Goal: Transaction & Acquisition: Purchase product/service

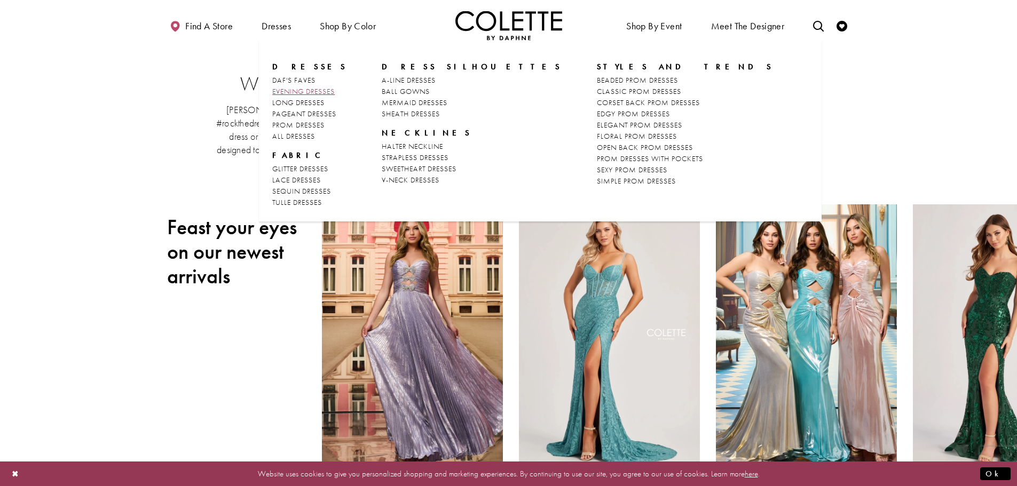
click at [293, 89] on span "EVENING DRESSES" at bounding box center [303, 92] width 62 height 10
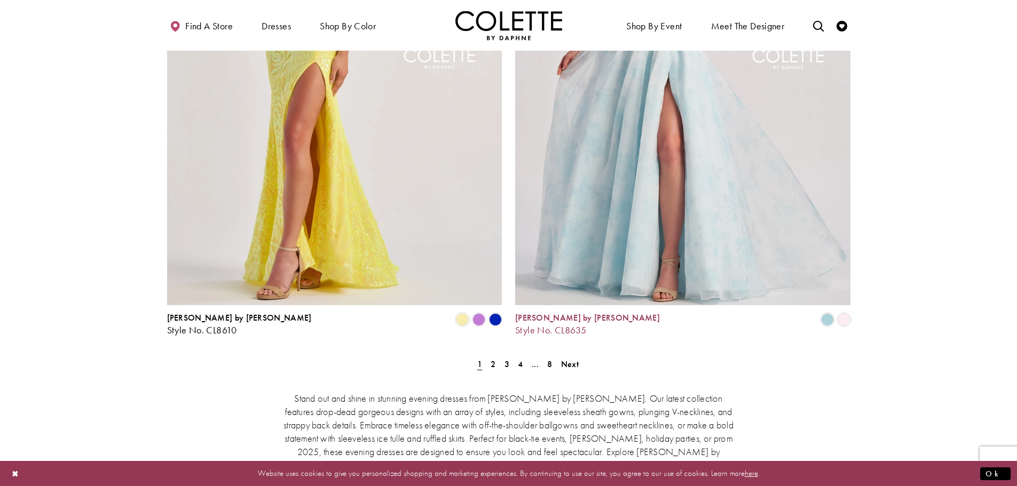
scroll to position [1976, 0]
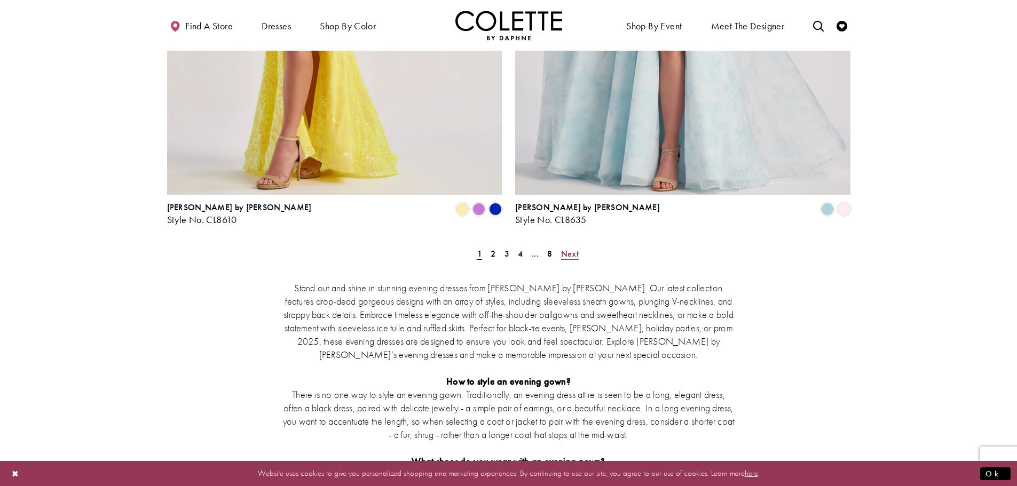
click at [573, 248] on span "Next" at bounding box center [570, 253] width 18 height 11
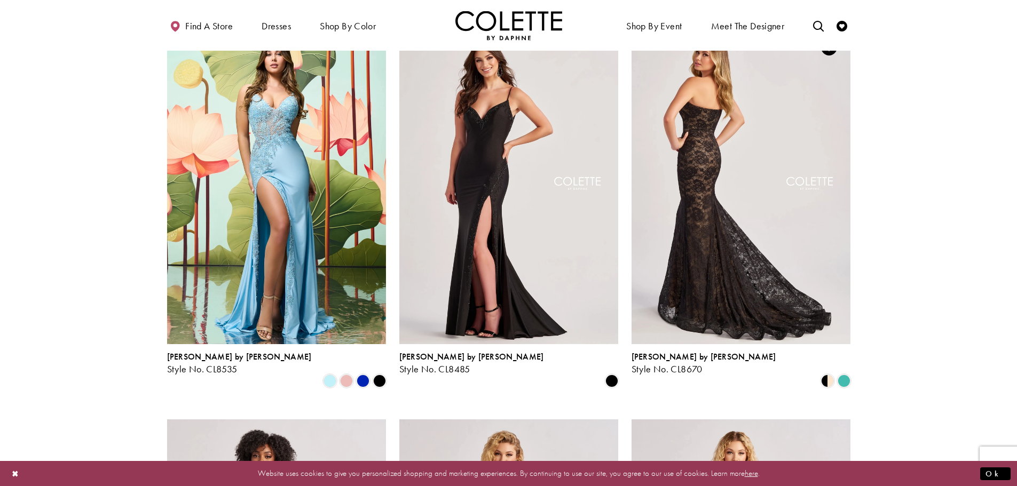
scroll to position [58, 0]
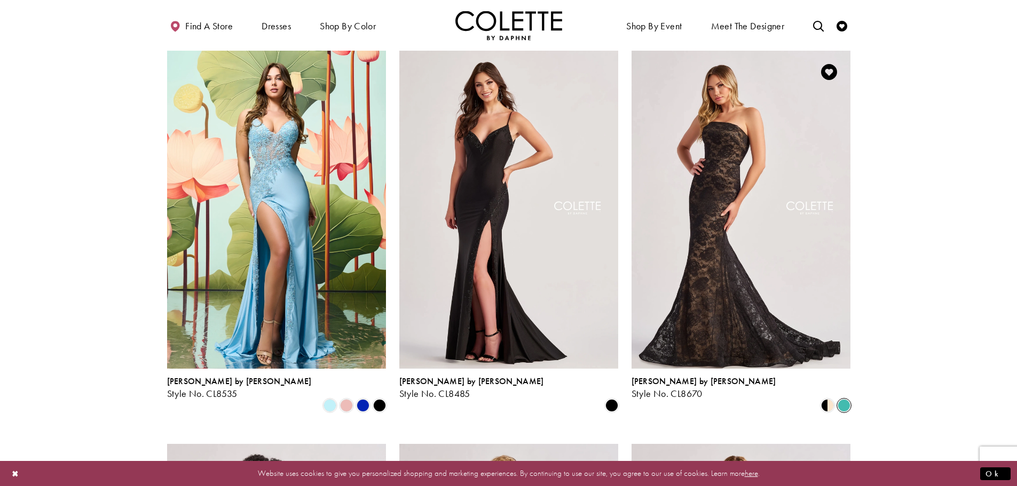
click at [843, 399] on span "Product List" at bounding box center [844, 405] width 13 height 13
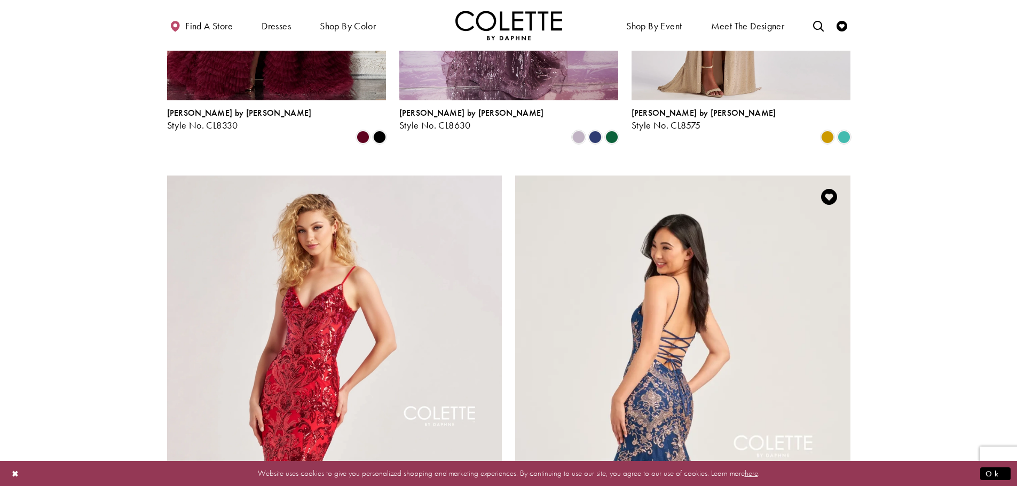
scroll to position [1499, 0]
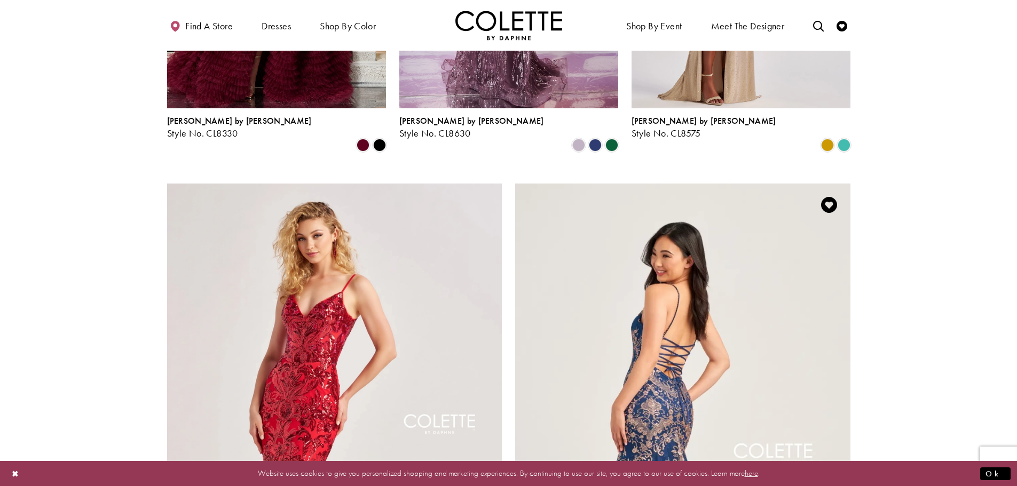
click at [694, 221] on img "Visit Colette by Daphne Style No. CL5105 Page" at bounding box center [682, 428] width 335 height 488
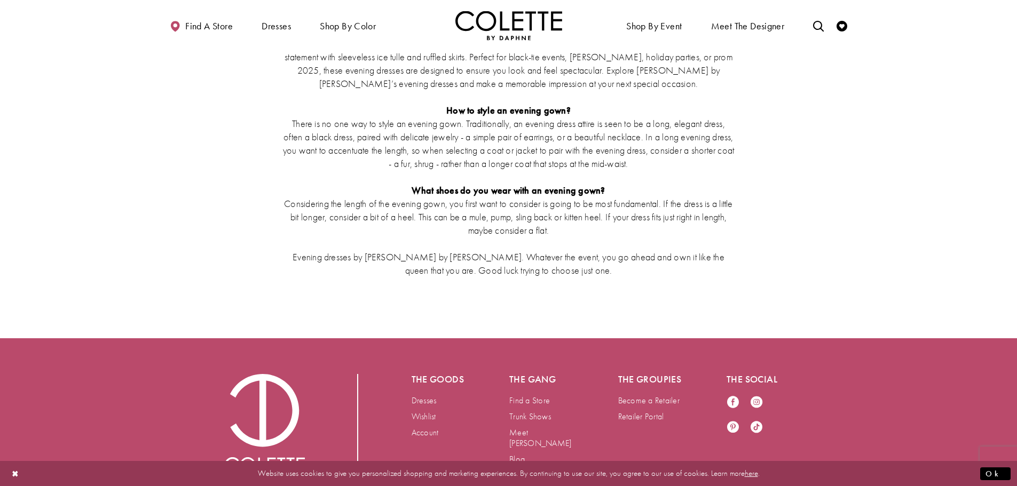
scroll to position [1927, 0]
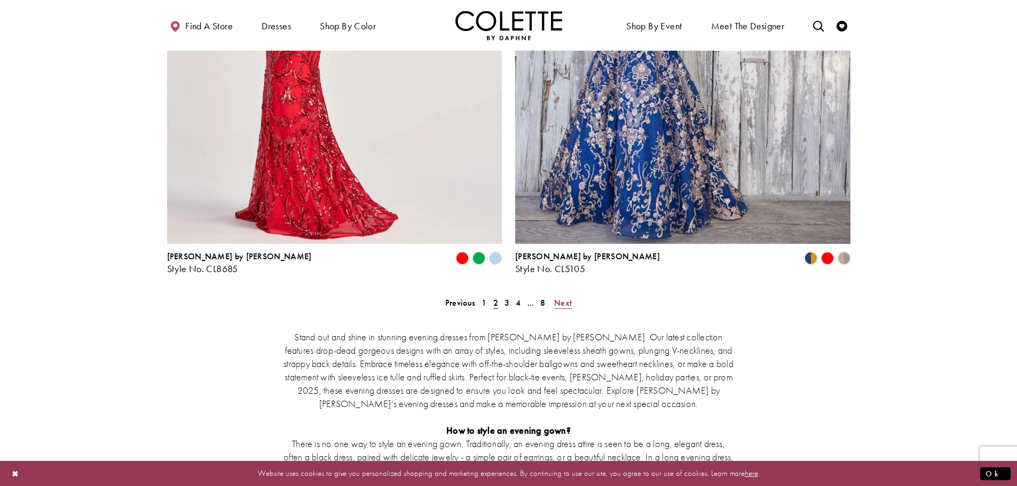
click at [555, 297] on span "Next" at bounding box center [563, 302] width 18 height 11
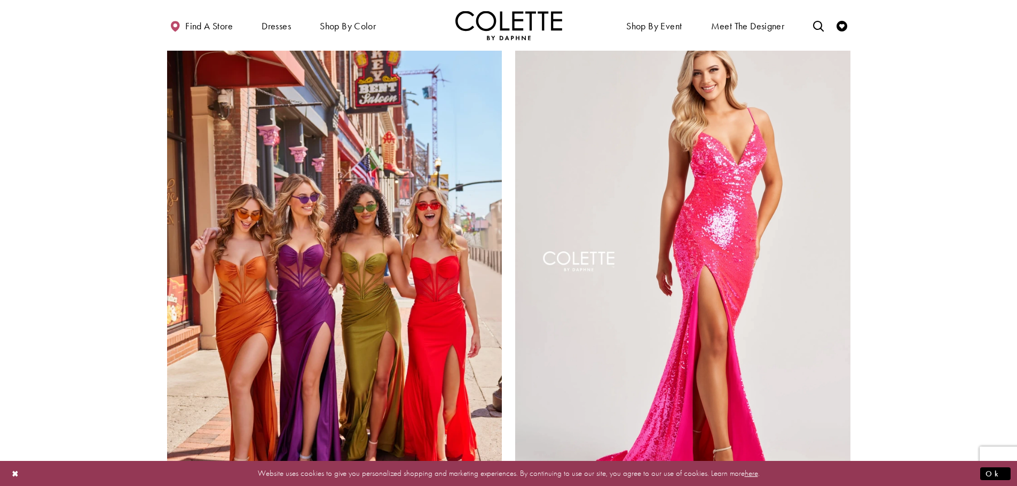
scroll to position [1766, 0]
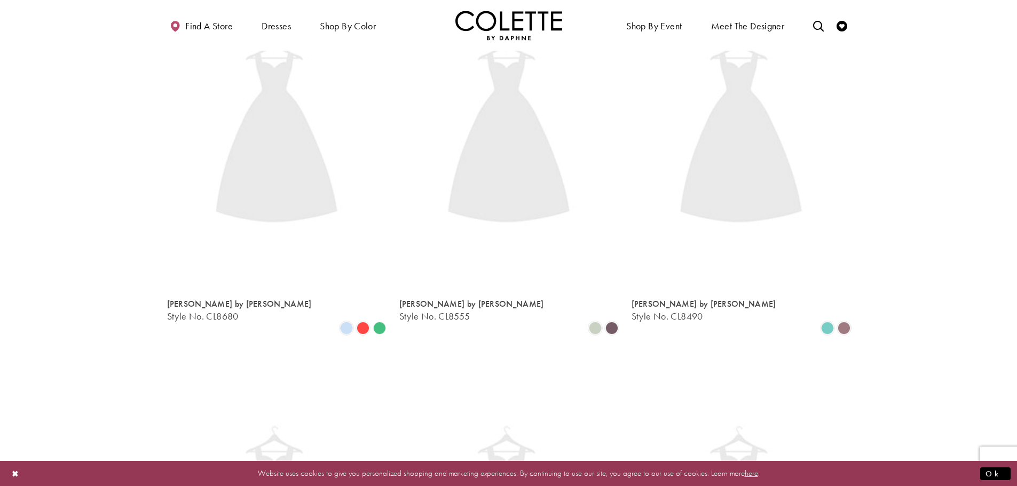
scroll to position [58, 0]
